Goal: Transaction & Acquisition: Subscribe to service/newsletter

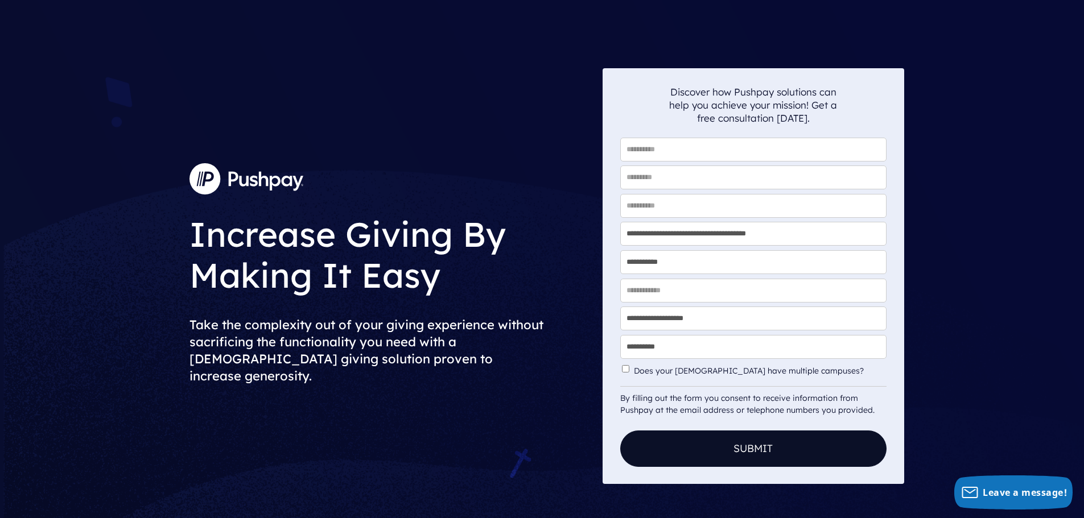
click at [259, 191] on img at bounding box center [246, 178] width 114 height 31
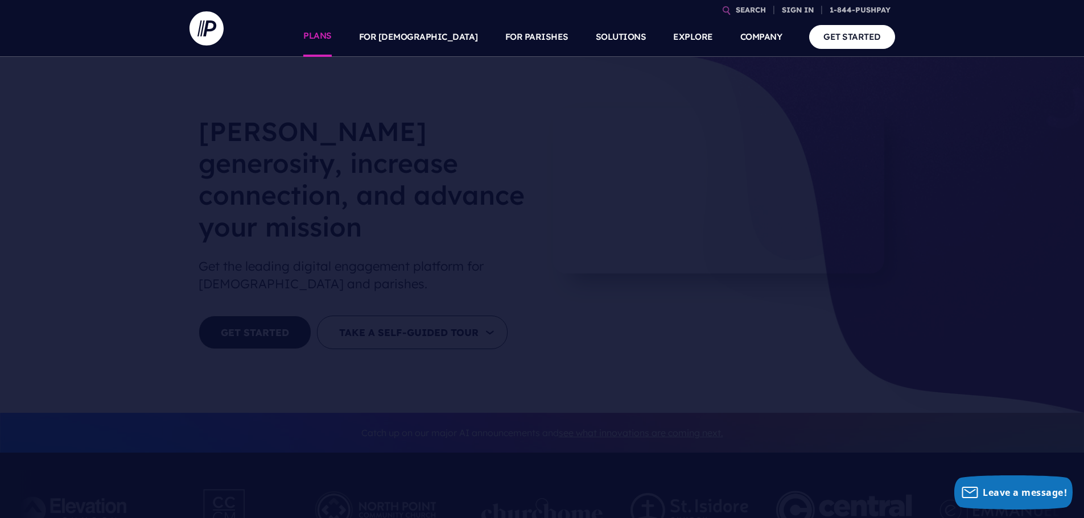
click at [332, 34] on link "PLANS" at bounding box center [317, 37] width 28 height 40
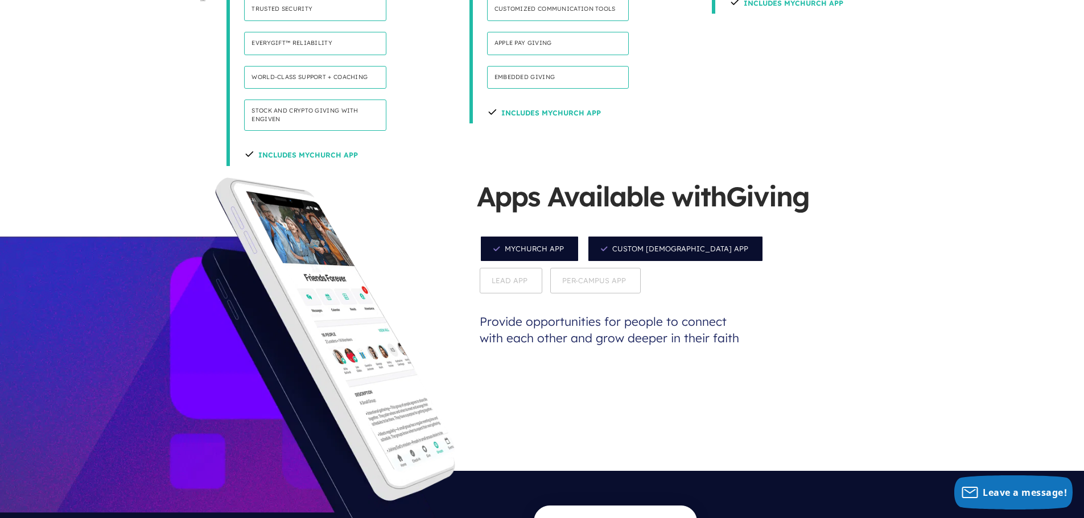
scroll to position [1195, 0]
